Goal: Find specific page/section: Find specific page/section

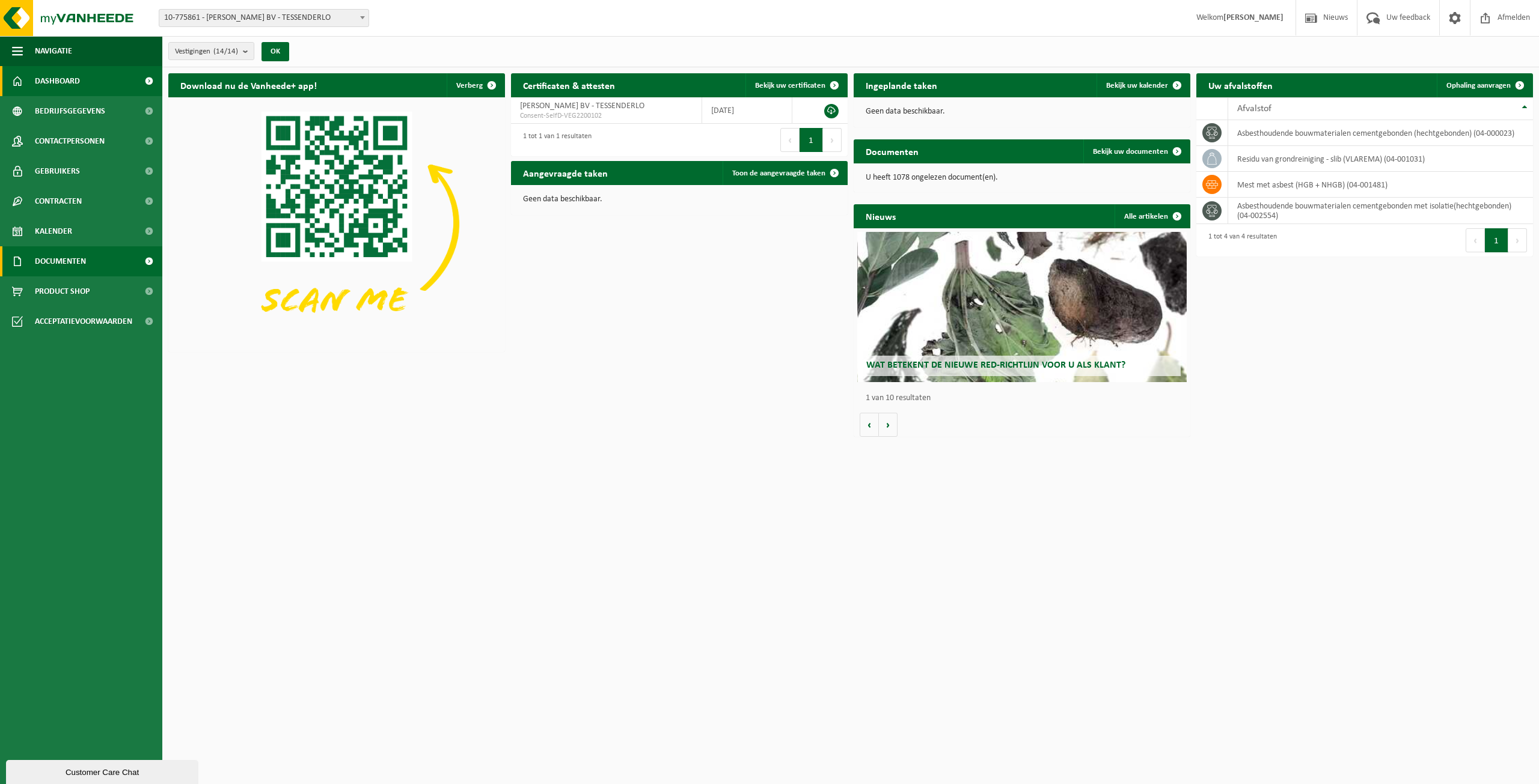
click at [44, 266] on span "Documenten" at bounding box center [61, 262] width 51 height 30
click at [68, 316] on span "Documenten" at bounding box center [58, 317] width 44 height 23
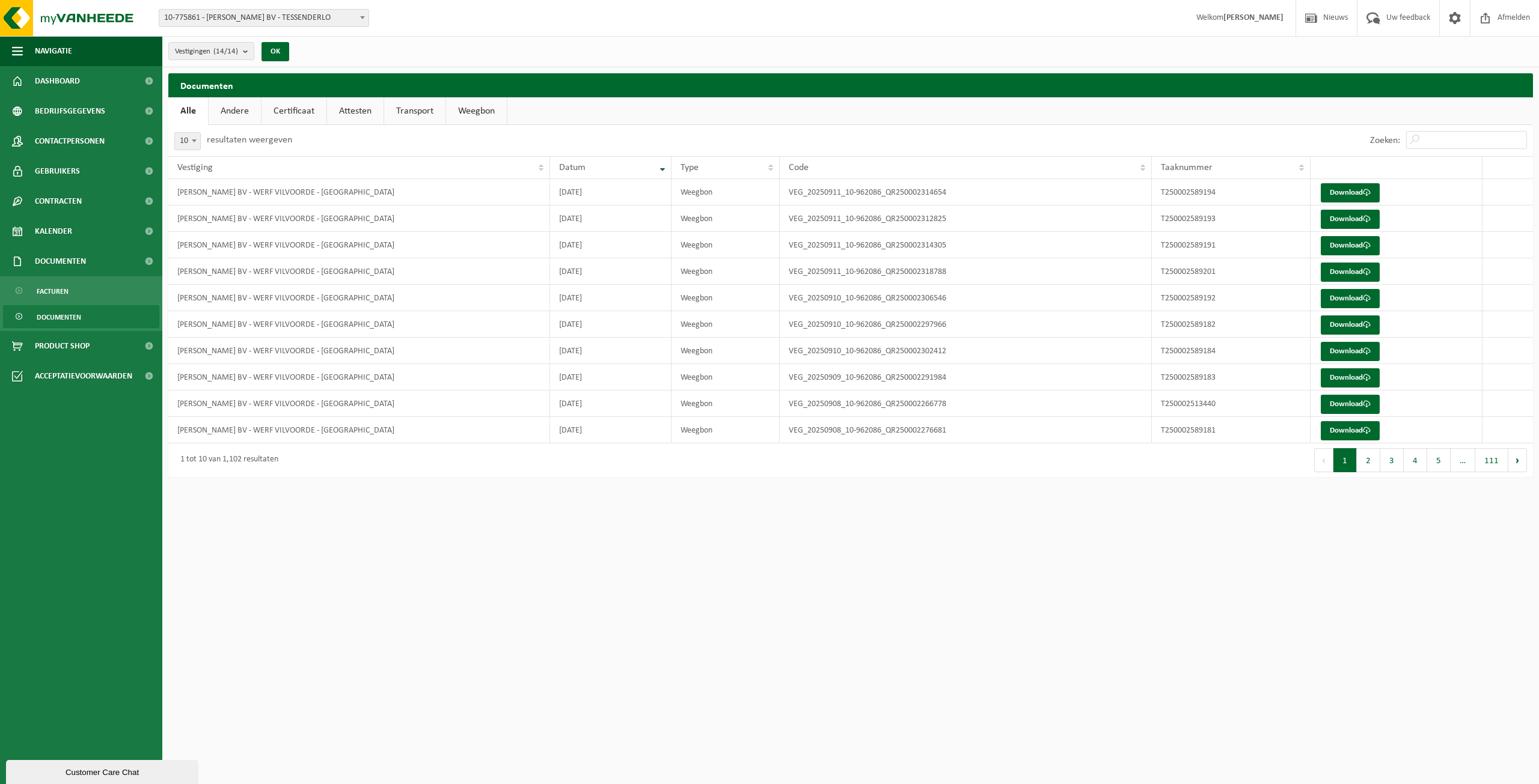
click at [1363, 465] on button "2" at bounding box center [1368, 460] width 24 height 24
